Goal: Task Accomplishment & Management: Complete application form

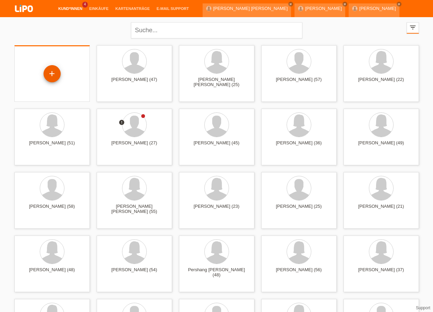
click at [56, 74] on div "+" at bounding box center [52, 73] width 17 height 17
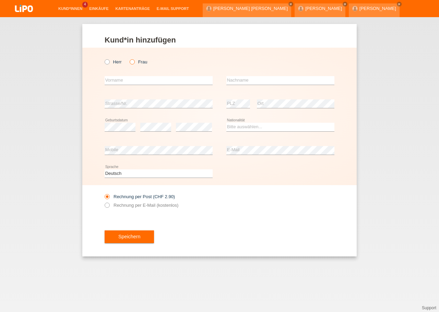
click at [135, 61] on label "Frau" at bounding box center [138, 61] width 17 height 5
click at [134, 61] on input "Frau" at bounding box center [132, 61] width 4 height 4
radio input "true"
click at [143, 78] on input "text" at bounding box center [159, 80] width 108 height 9
type input "[PERSON_NAME]"
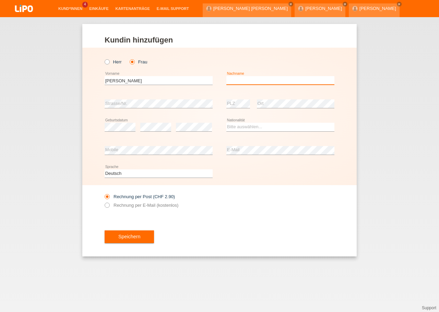
click at [241, 82] on input "text" at bounding box center [280, 80] width 108 height 9
type input "[PERSON_NAME] [PERSON_NAME]"
click at [226, 123] on select "Bitte auswählen... Schweiz Deutschland Liechtenstein Österreich ------------ Af…" at bounding box center [280, 127] width 108 height 8
select select "CH"
click at [0, 0] on option "[GEOGRAPHIC_DATA]" at bounding box center [0, 0] width 0 height 0
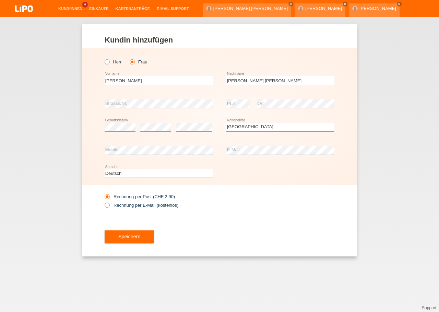
click at [137, 204] on label "Rechnung per E-Mail (kostenlos)" at bounding box center [142, 205] width 74 height 5
click at [109, 204] on input "Rechnung per E-Mail (kostenlos)" at bounding box center [107, 207] width 4 height 9
radio input "true"
click at [152, 235] on button "Speichern" at bounding box center [129, 236] width 49 height 13
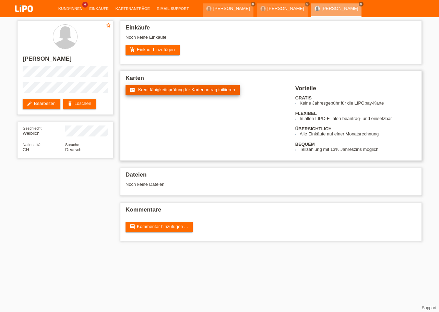
click at [176, 86] on link "fact_check Kreditfähigkeitsprüfung für Kartenantrag initiieren" at bounding box center [183, 90] width 114 height 10
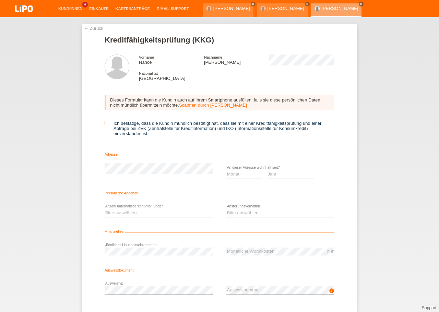
click at [106, 124] on label "Ich bestätige, dass die Kundin mündlich bestätigt hat, dass sie mit einer Kredi…" at bounding box center [220, 128] width 230 height 15
click at [106, 124] on input "Ich bestätige, dass die Kundin mündlich bestätigt hat, dass sie mit einer Kredi…" at bounding box center [107, 123] width 4 height 4
checkbox input "true"
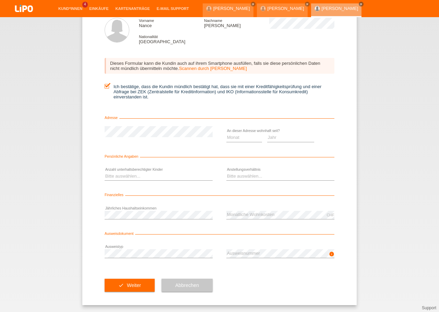
click at [237, 284] on div "check Weiter Abbrechen" at bounding box center [220, 285] width 230 height 40
click at [267, 133] on select "Jahr 2025 2024 2023 2022 2021 2020 2019 2018 2017 2016 2015 2014 2013 2012 2011…" at bounding box center [290, 137] width 47 height 8
select select "2023"
click at [0, 0] on option "2023" at bounding box center [0, 0] width 0 height 0
click at [226, 133] on select "Monat 01 02 03 04 05 06 07 08 09 10" at bounding box center [244, 137] width 36 height 8
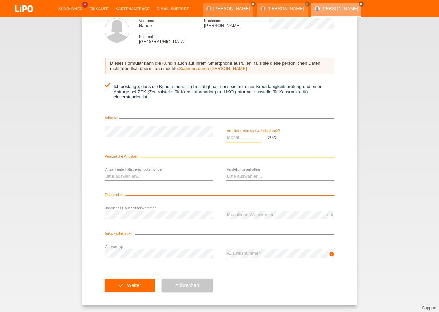
select select "05"
click at [0, 0] on option "05" at bounding box center [0, 0] width 0 height 0
click at [105, 172] on select "Bitte auswählen... 0 1 2 3 4 5 6 7 8 9" at bounding box center [159, 176] width 108 height 8
select select "2"
click at [0, 0] on option "2" at bounding box center [0, 0] width 0 height 0
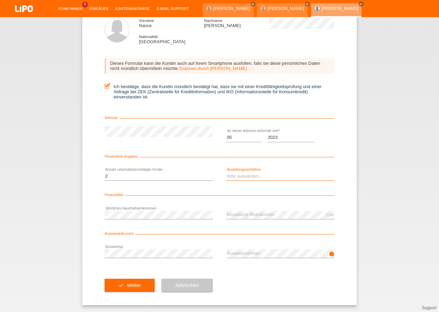
click at [226, 172] on select "Bitte auswählen... Unbefristet Befristet Lehrling/Student Pensioniert Nicht arb…" at bounding box center [280, 176] width 108 height 8
select select "UNLIMITED"
click at [0, 0] on option "Unbefristet" at bounding box center [0, 0] width 0 height 0
click at [178, 209] on div "error Jährliches Haushaltseinkommen" at bounding box center [159, 214] width 108 height 23
click at [243, 273] on div "check Weiter Abbrechen" at bounding box center [220, 285] width 230 height 40
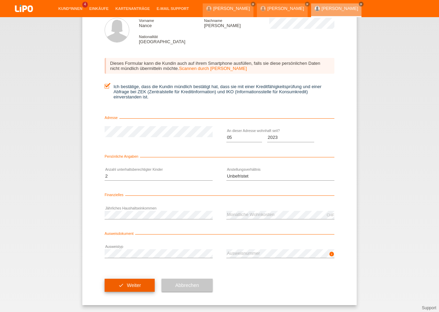
click at [133, 284] on span "Weiter" at bounding box center [134, 285] width 14 height 5
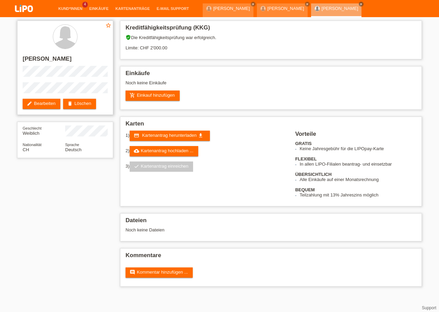
drag, startPoint x: 43, startPoint y: 59, endPoint x: 84, endPoint y: 60, distance: 41.9
click at [84, 60] on h2 "[PERSON_NAME]" at bounding box center [65, 61] width 85 height 10
copy h2 "[PERSON_NAME] [PERSON_NAME]"
click at [30, 60] on h2 "[PERSON_NAME]" at bounding box center [65, 61] width 85 height 10
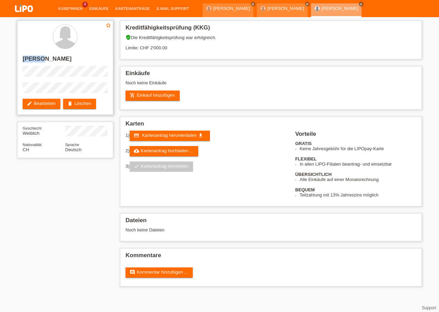
copy h2 "Nance"
click at [65, 82] on div "star_border Nance Sequeira Alves edit Bearbeiten delete Löschen" at bounding box center [65, 68] width 96 height 94
click at [157, 96] on link "add_shopping_cart Einkauf hinzufügen" at bounding box center [153, 96] width 54 height 10
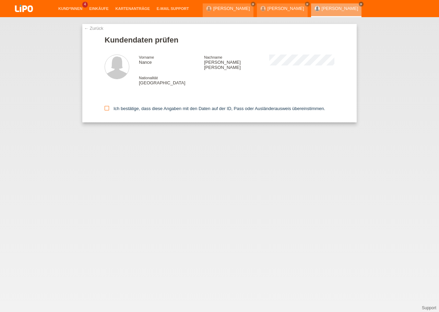
click at [132, 106] on label "Ich bestätige, dass diese Angaben mit den Daten auf der ID, Pass oder Ausländer…" at bounding box center [215, 108] width 221 height 5
click at [109, 106] on input "Ich bestätige, dass diese Angaben mit den Daten auf der ID, Pass oder Ausländer…" at bounding box center [107, 108] width 4 height 4
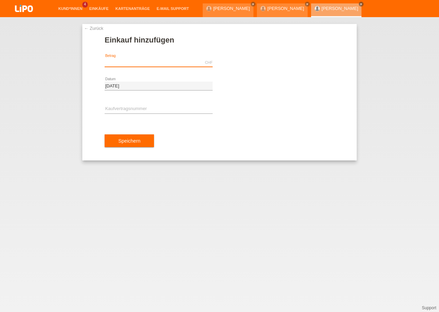
click at [142, 63] on input "text" at bounding box center [159, 62] width 108 height 9
type input "749.25"
click at [213, 145] on div "Speichern" at bounding box center [220, 141] width 230 height 40
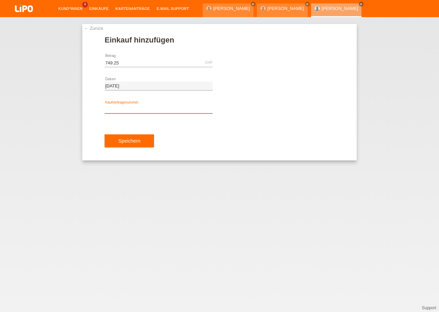
click at [160, 113] on input "text" at bounding box center [159, 109] width 108 height 9
paste input "YJ4NMV"
type input "YJ4NMV"
click at [224, 147] on div "Speichern" at bounding box center [220, 141] width 230 height 40
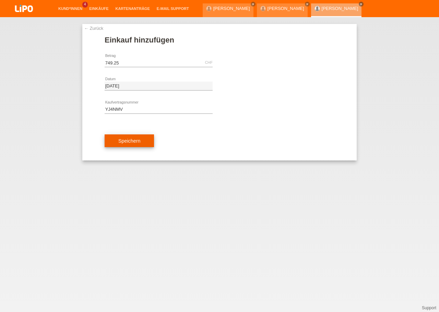
click at [141, 144] on button "Speichern" at bounding box center [129, 140] width 49 height 13
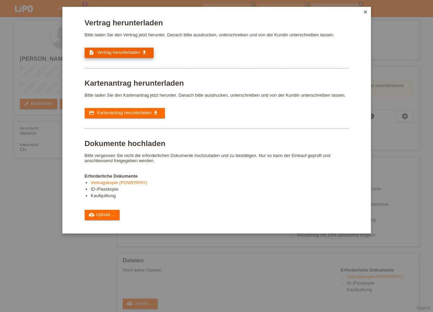
click at [118, 55] on span "Vertrag herunterladen" at bounding box center [118, 52] width 43 height 5
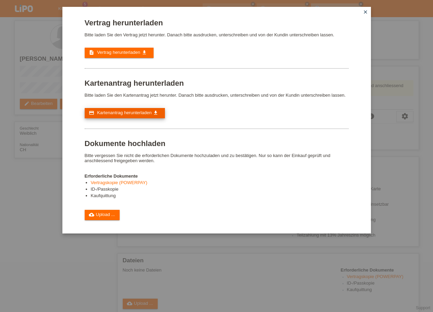
click at [126, 115] on span "Kartenantrag herunterladen" at bounding box center [124, 112] width 55 height 5
click at [365, 13] on icon "close" at bounding box center [365, 11] width 5 height 5
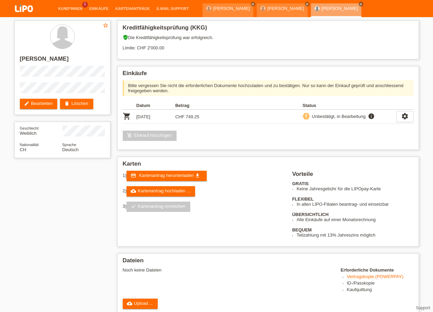
click at [27, 10] on img at bounding box center [24, 9] width 34 height 18
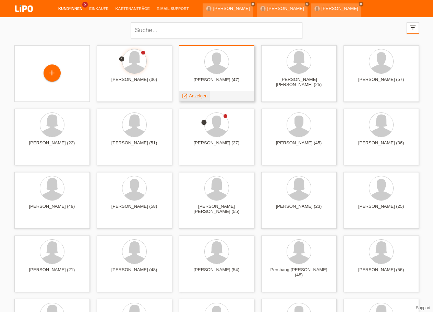
click at [199, 95] on span "Anzeigen" at bounding box center [198, 95] width 19 height 5
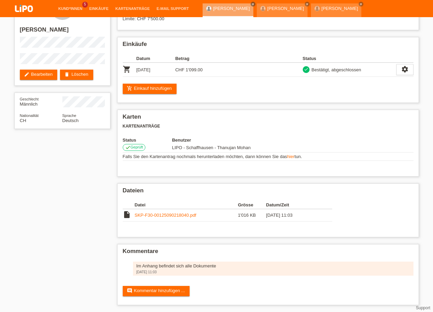
scroll to position [35, 0]
click at [178, 262] on div "Im Anhang befindet sich alle Dokumente 03.09.2025 11:03" at bounding box center [273, 269] width 281 height 14
click at [177, 263] on div "Im Anhang befindet sich alle Dokumente" at bounding box center [273, 265] width 274 height 5
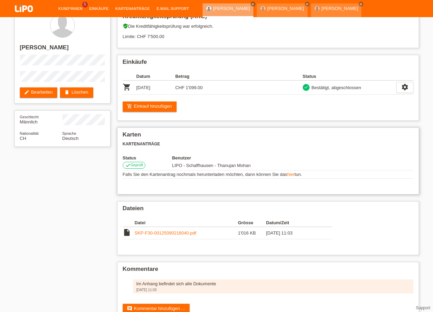
scroll to position [0, 0]
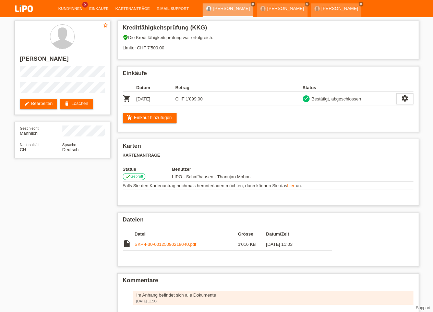
click at [19, 9] on img at bounding box center [24, 9] width 34 height 18
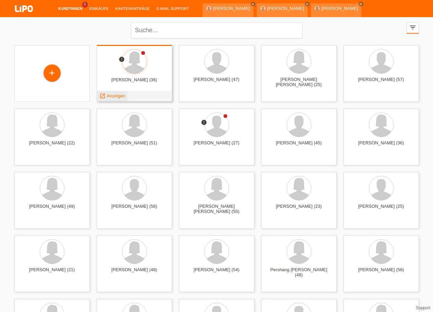
click at [119, 94] on span "Anzeigen" at bounding box center [116, 95] width 19 height 5
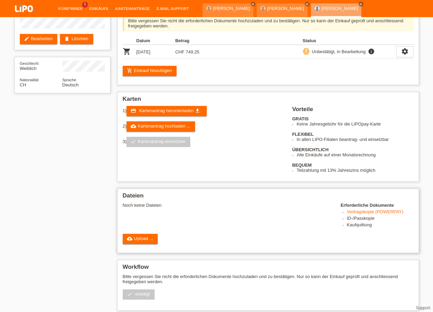
scroll to position [105, 0]
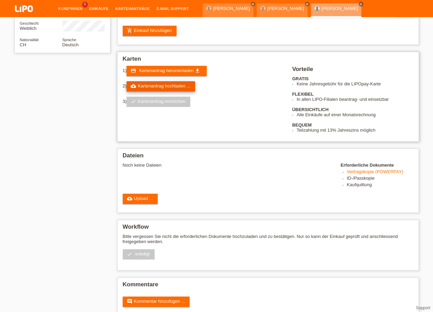
click at [158, 92] on link "cloud_upload Kartenantrag hochladen ..." at bounding box center [161, 86] width 69 height 10
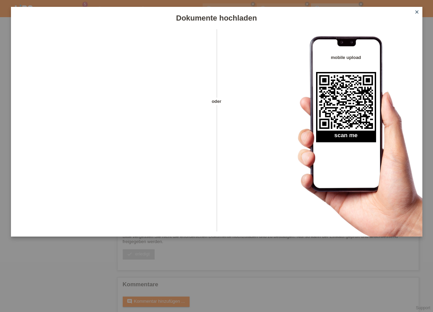
click at [417, 12] on icon "close" at bounding box center [416, 11] width 5 height 5
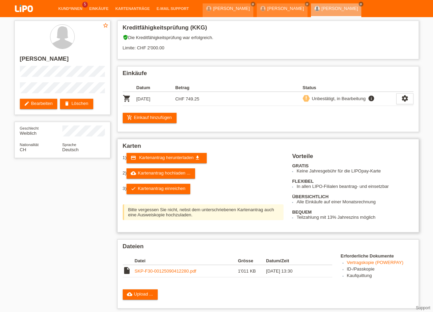
scroll to position [105, 0]
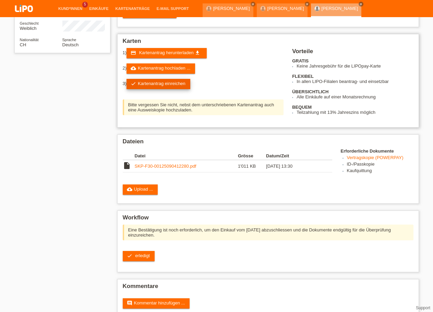
click at [164, 89] on link "check Kartenantrag einreichen" at bounding box center [159, 84] width 64 height 10
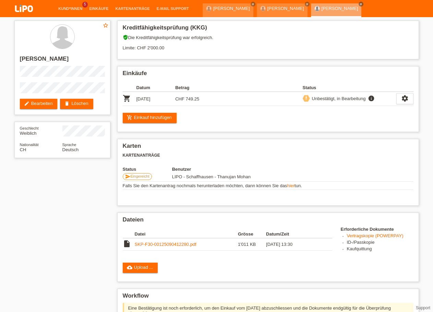
scroll to position [98, 0]
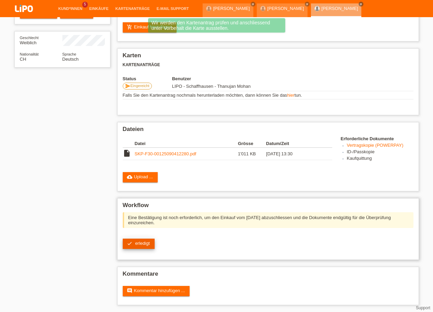
click at [147, 241] on span "erledigt" at bounding box center [142, 243] width 15 height 5
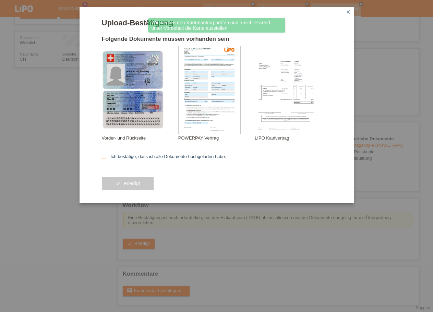
click at [134, 158] on label "Ich bestätige, dass ich alle Dokumente hochgeladen habe." at bounding box center [164, 156] width 124 height 5
click at [106, 158] on input "Ich bestätige, dass ich alle Dokumente hochgeladen habe." at bounding box center [104, 156] width 4 height 4
checkbox input "true"
click at [136, 180] on button "check erledigt" at bounding box center [128, 183] width 52 height 13
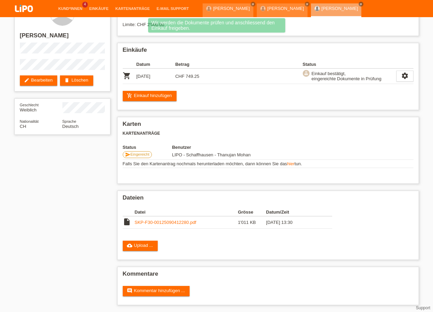
scroll to position [29, 0]
drag, startPoint x: 175, startPoint y: 286, endPoint x: 173, endPoint y: 269, distance: 17.2
click at [151, 291] on link "comment Kommentar hinzufügen ..." at bounding box center [156, 291] width 67 height 10
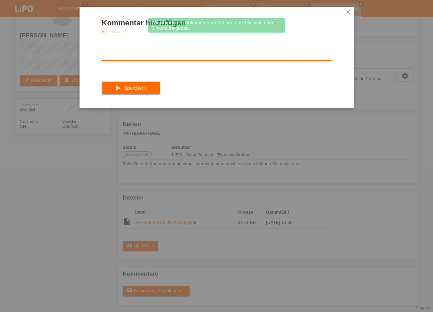
paste textarea "Im Anhang befindet sich alle Dokumente"
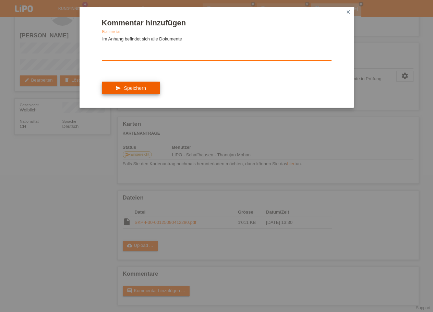
type textarea "Im Anhang befindet sich alle Dokumente"
click at [145, 90] on button "send Speichern" at bounding box center [131, 88] width 58 height 13
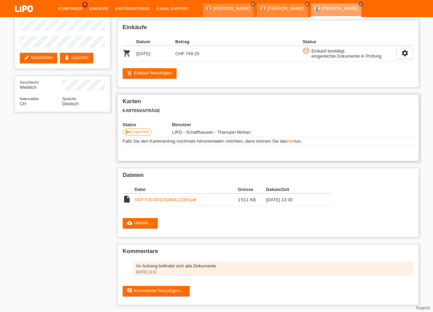
scroll to position [53, 0]
click at [156, 197] on link "SKP-F30-00125090412280.pdf" at bounding box center [166, 199] width 62 height 5
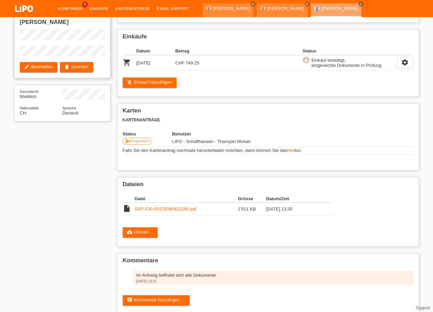
scroll to position [0, 0]
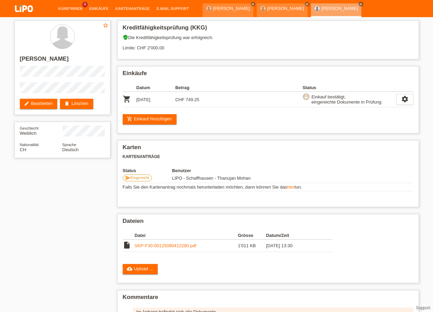
click at [22, 15] on img at bounding box center [24, 9] width 34 height 18
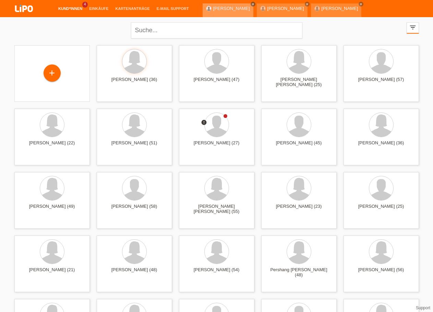
click at [251, 5] on icon "close" at bounding box center [252, 3] width 3 height 3
click at [255, 4] on icon "close" at bounding box center [252, 3] width 3 height 3
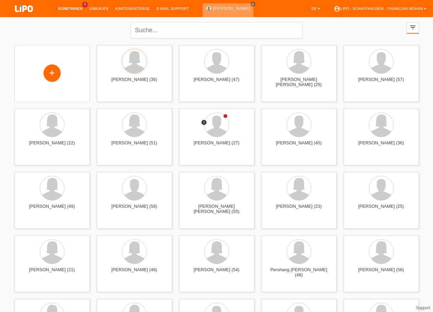
click at [251, 4] on icon "close" at bounding box center [252, 3] width 3 height 3
